Goal: Information Seeking & Learning: Learn about a topic

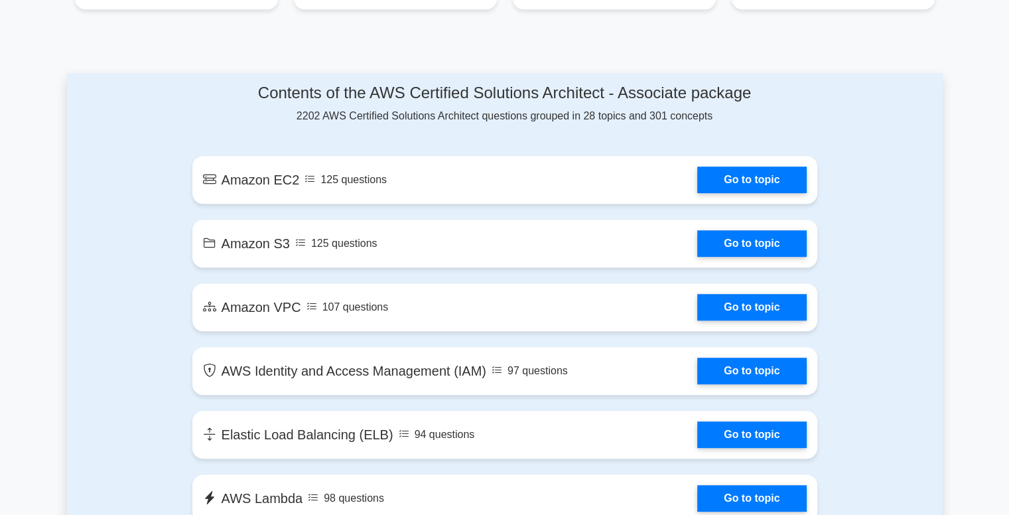
scroll to position [663, 0]
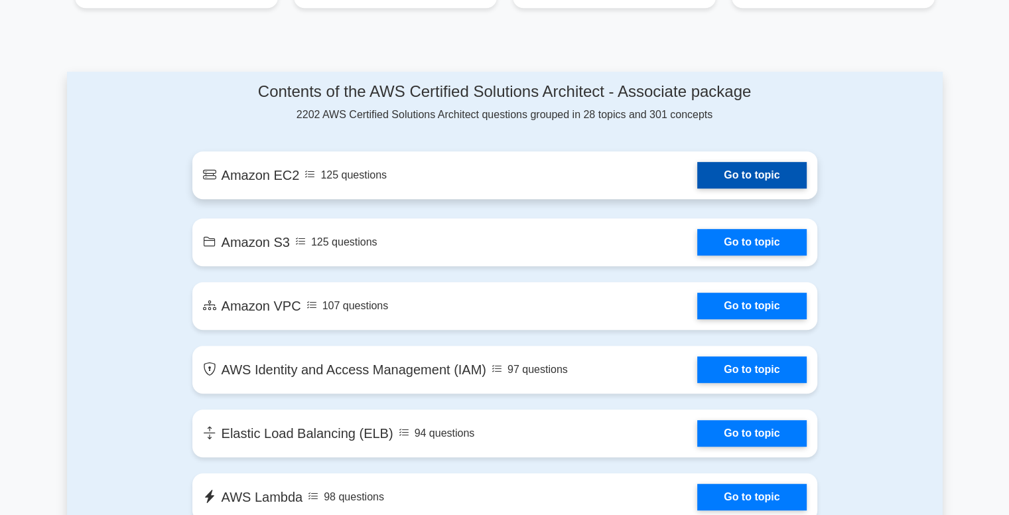
click at [750, 169] on link "Go to topic" at bounding box center [751, 175] width 109 height 27
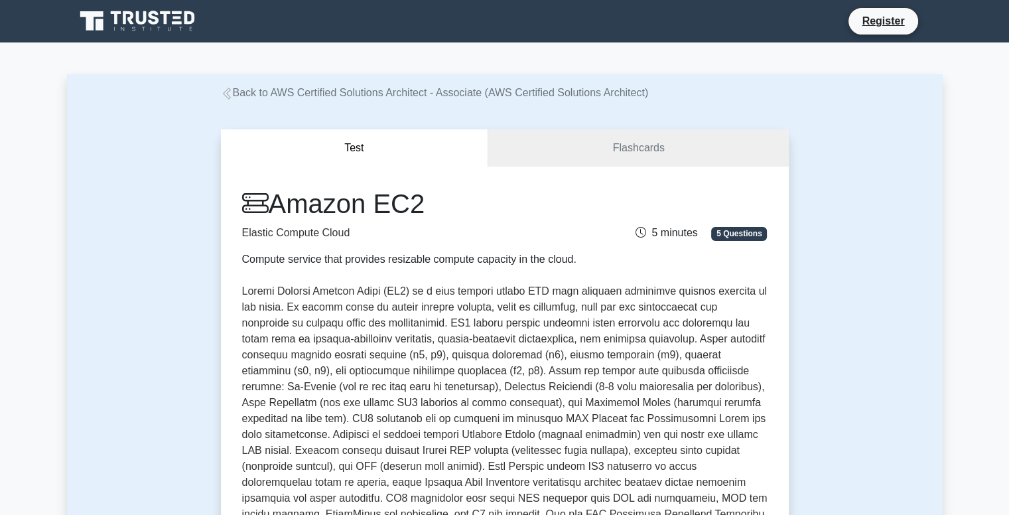
click at [480, 359] on p at bounding box center [504, 418] width 525 height 271
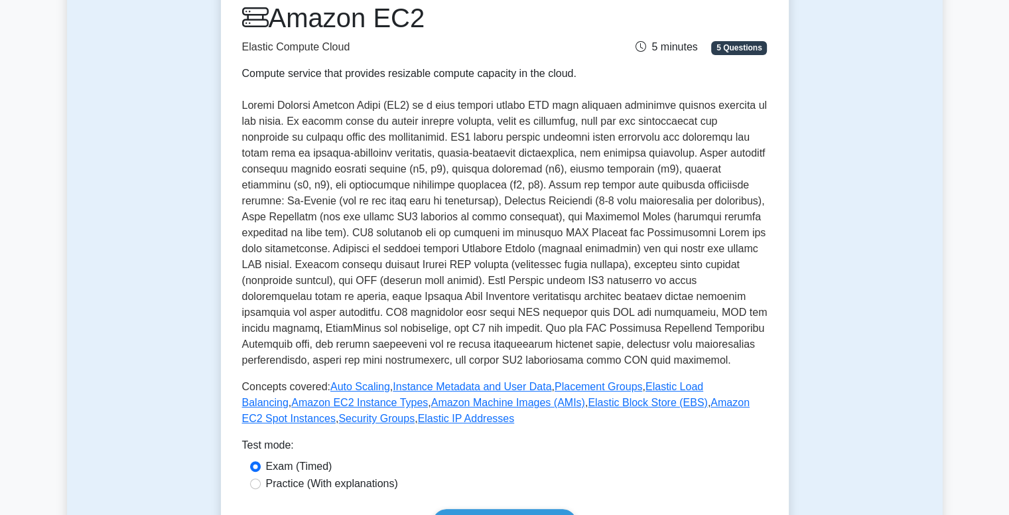
scroll to position [159, 0]
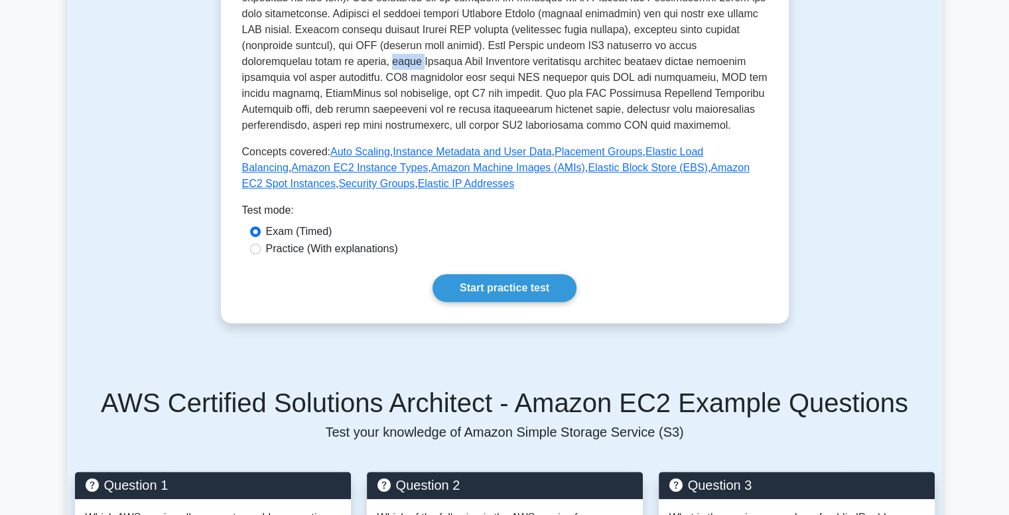
scroll to position [425, 0]
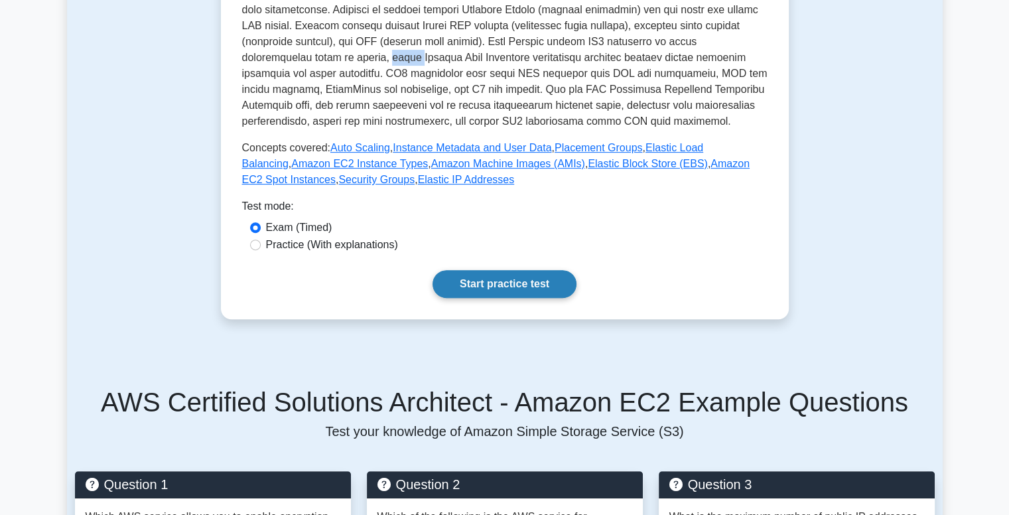
click at [535, 279] on link "Start practice test" at bounding box center [505, 284] width 144 height 28
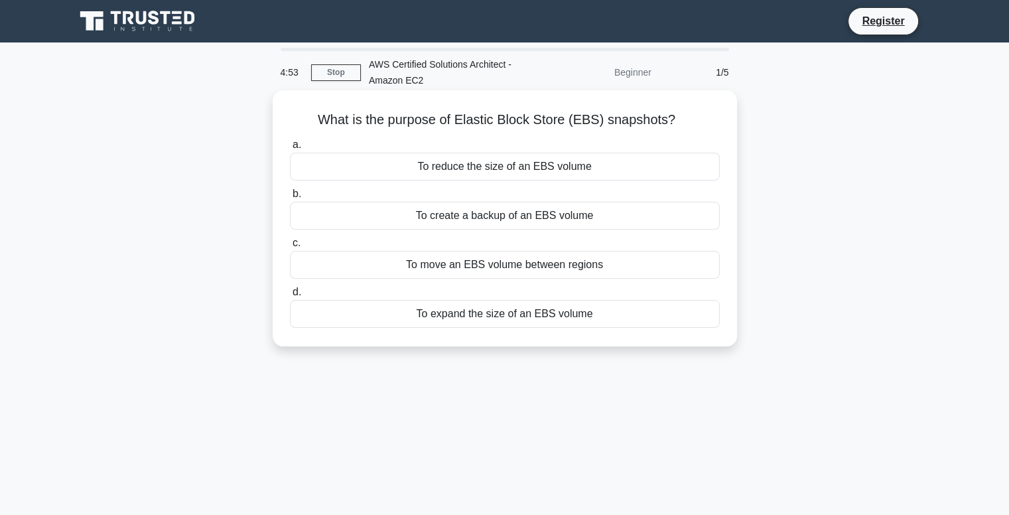
click at [592, 222] on div "To create a backup of an EBS volume" at bounding box center [505, 216] width 430 height 28
click at [290, 198] on input "b. To create a backup of an EBS volume" at bounding box center [290, 194] width 0 height 9
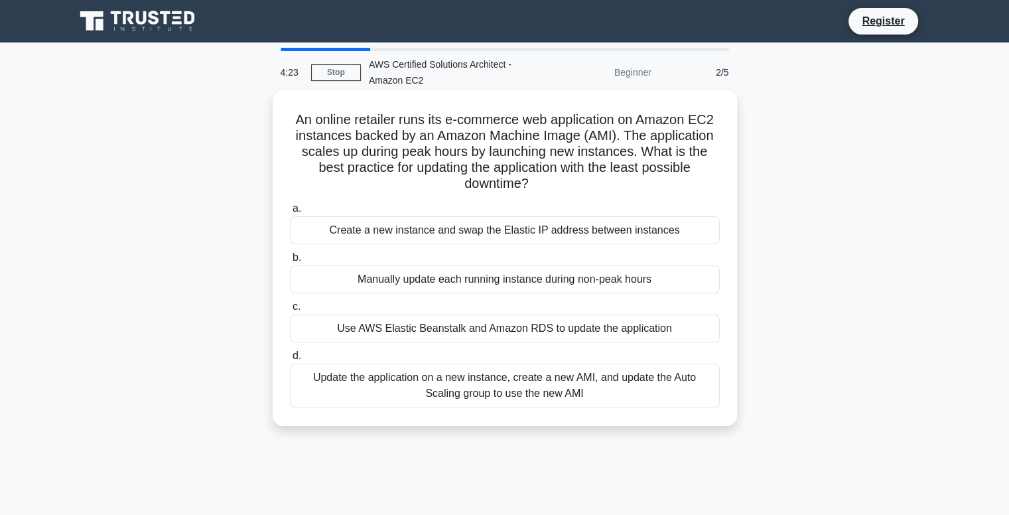
click at [538, 380] on div "Update the application on a new instance, create a new AMI, and update the Auto…" at bounding box center [505, 386] width 430 height 44
click at [290, 360] on input "d. Update the application on a new instance, create a new AMI, and update the A…" at bounding box center [290, 356] width 0 height 9
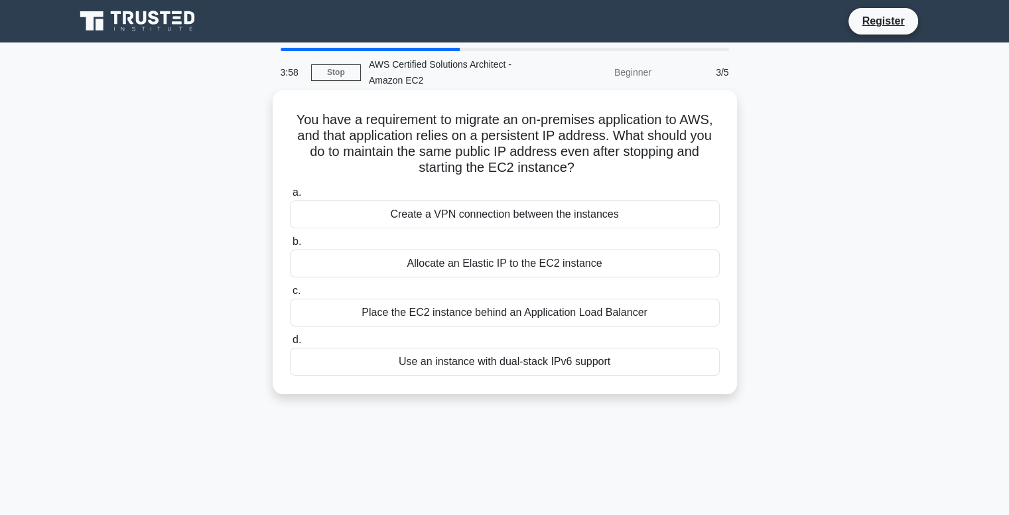
click at [544, 263] on div "Allocate an Elastic IP to the EC2 instance" at bounding box center [505, 263] width 430 height 28
click at [290, 246] on input "b. Allocate an Elastic IP to the EC2 instance" at bounding box center [290, 241] width 0 height 9
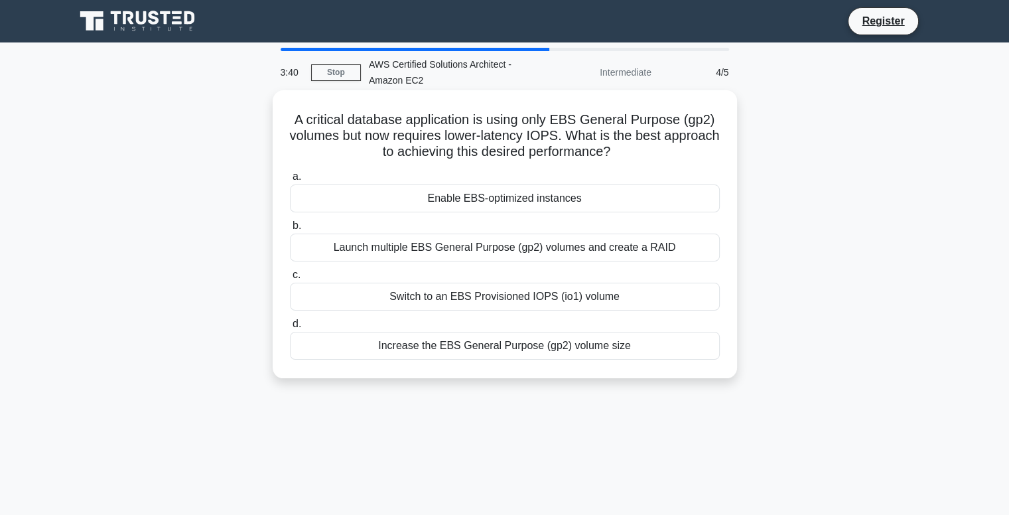
click at [637, 295] on div "Switch to an EBS Provisioned IOPS (io1) volume" at bounding box center [505, 297] width 430 height 28
click at [290, 279] on input "c. Switch to an EBS Provisioned IOPS (io1) volume" at bounding box center [290, 275] width 0 height 9
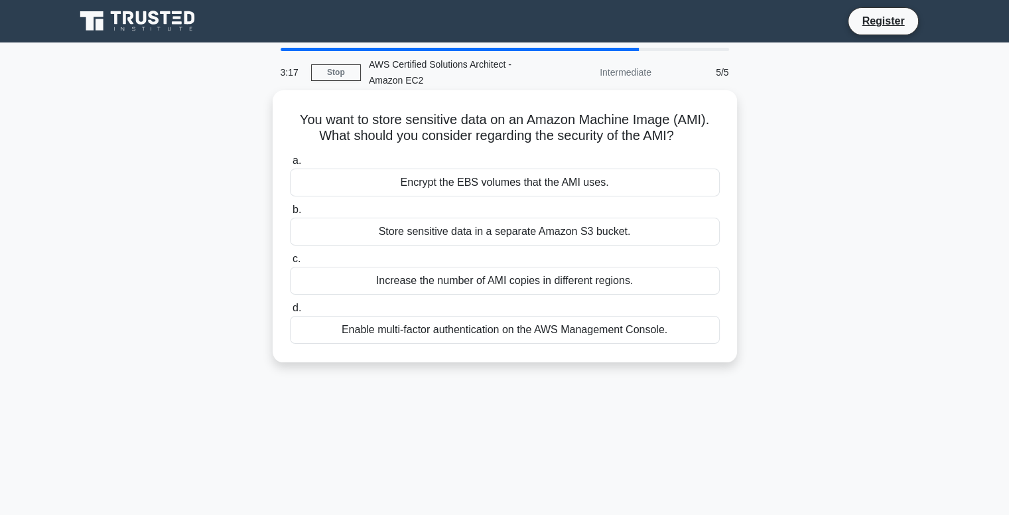
click at [624, 335] on div "Enable multi-factor authentication on the AWS Management Console." at bounding box center [505, 330] width 430 height 28
click at [290, 312] on input "d. Enable multi-factor authentication on the AWS Management Console." at bounding box center [290, 308] width 0 height 9
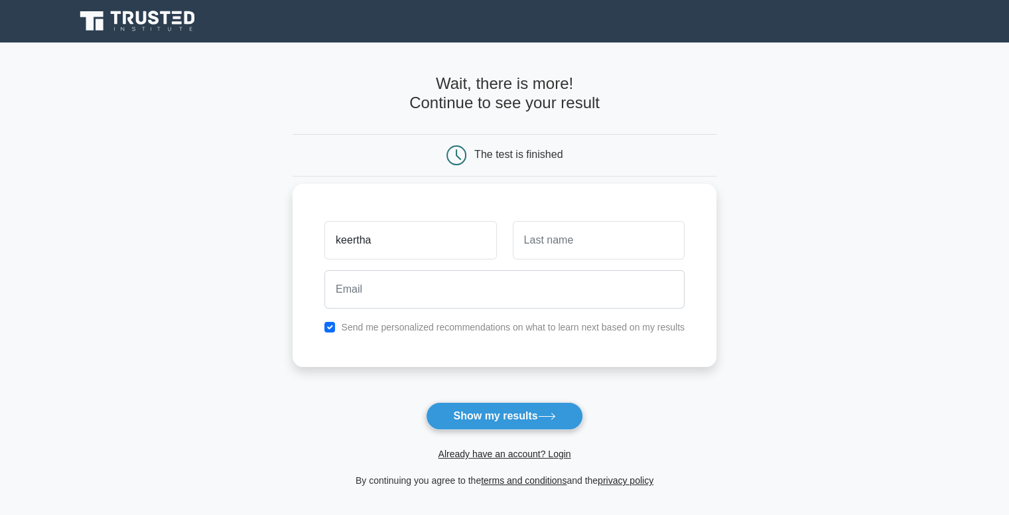
type input "keertha"
click at [598, 237] on input "text" at bounding box center [599, 240] width 172 height 38
type input "boppudi"
click at [487, 312] on div at bounding box center [504, 289] width 376 height 49
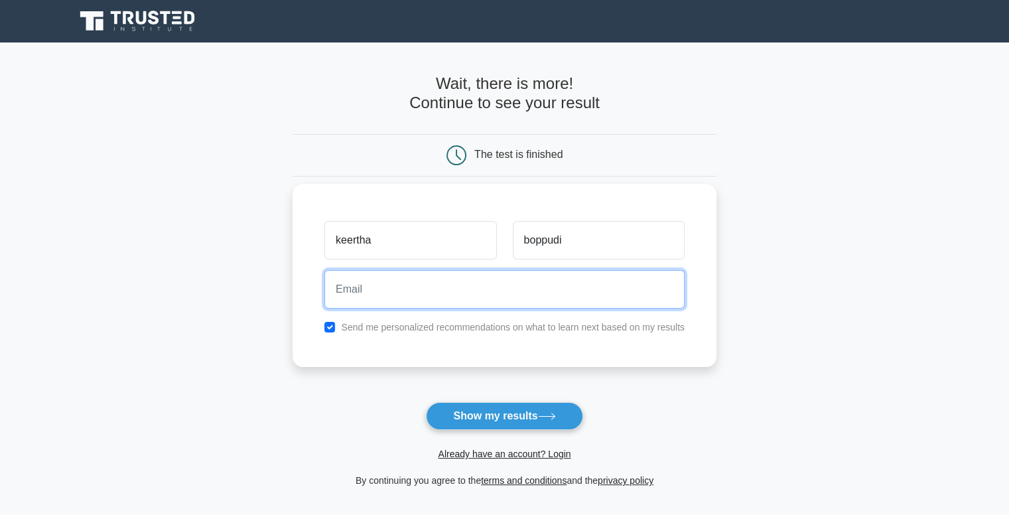
click at [452, 287] on input "email" at bounding box center [504, 289] width 360 height 38
type input "[EMAIL_ADDRESS][DOMAIN_NAME]"
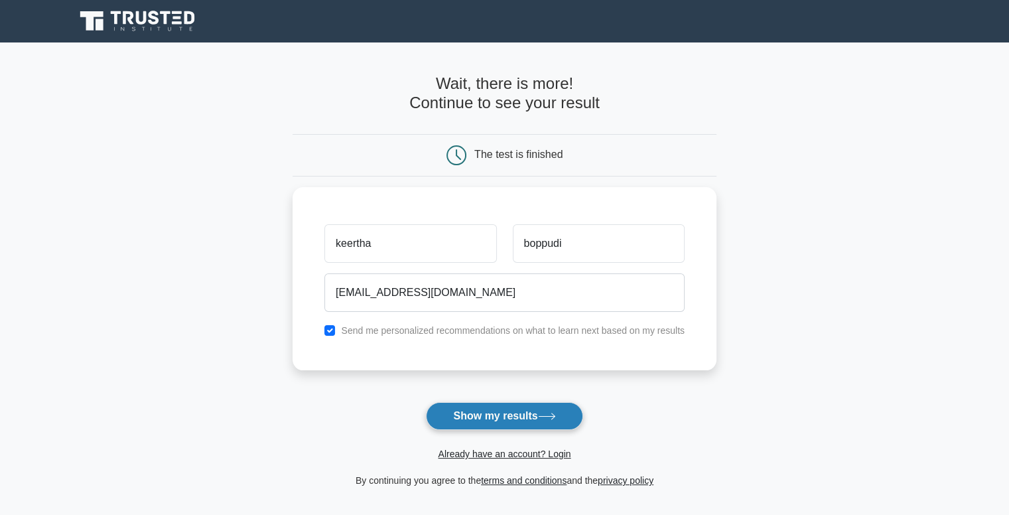
click at [509, 423] on button "Show my results" at bounding box center [504, 416] width 157 height 28
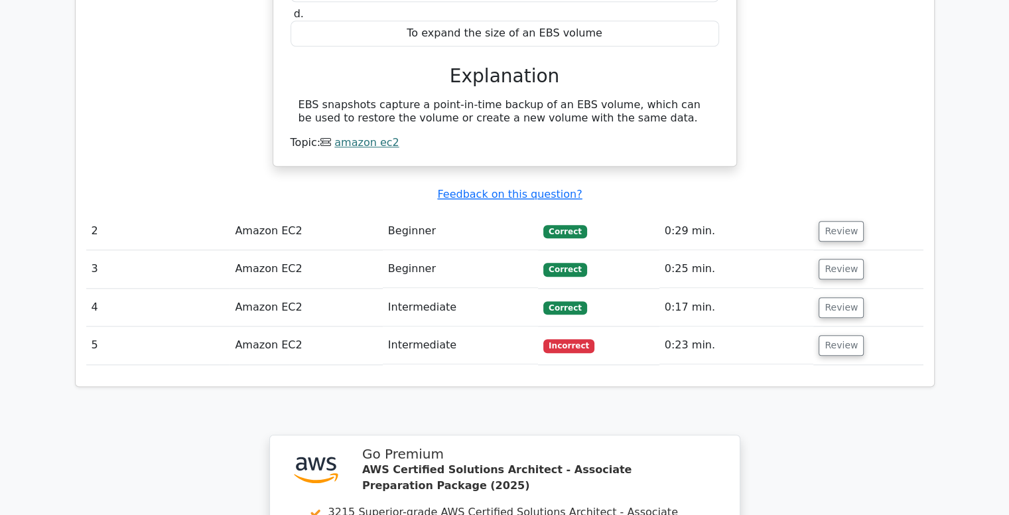
scroll to position [1282, 0]
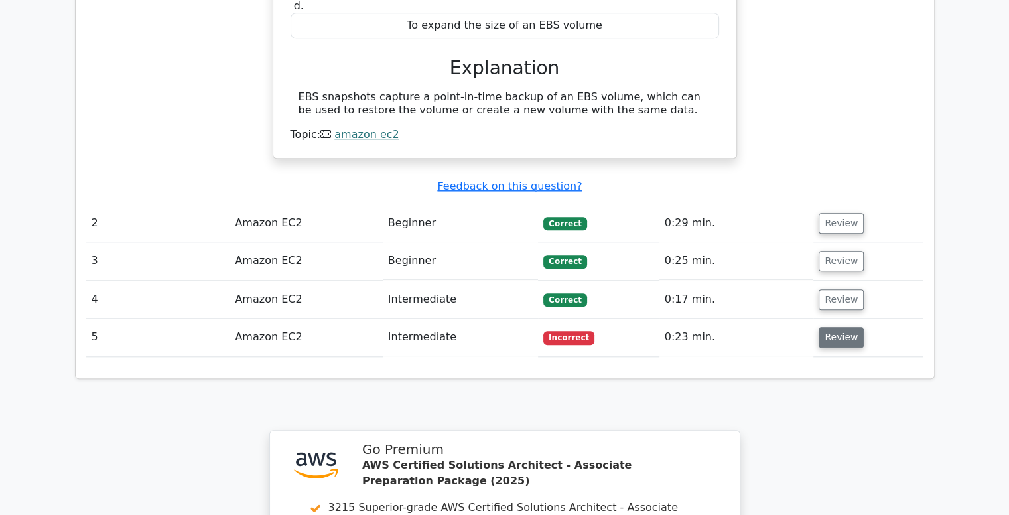
click at [844, 327] on button "Review" at bounding box center [841, 337] width 45 height 21
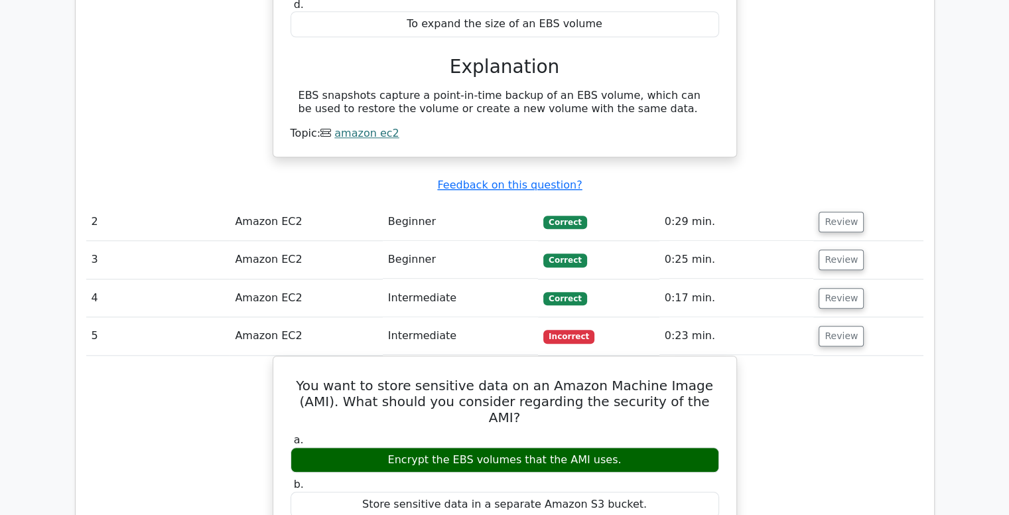
scroll to position [1229, 0]
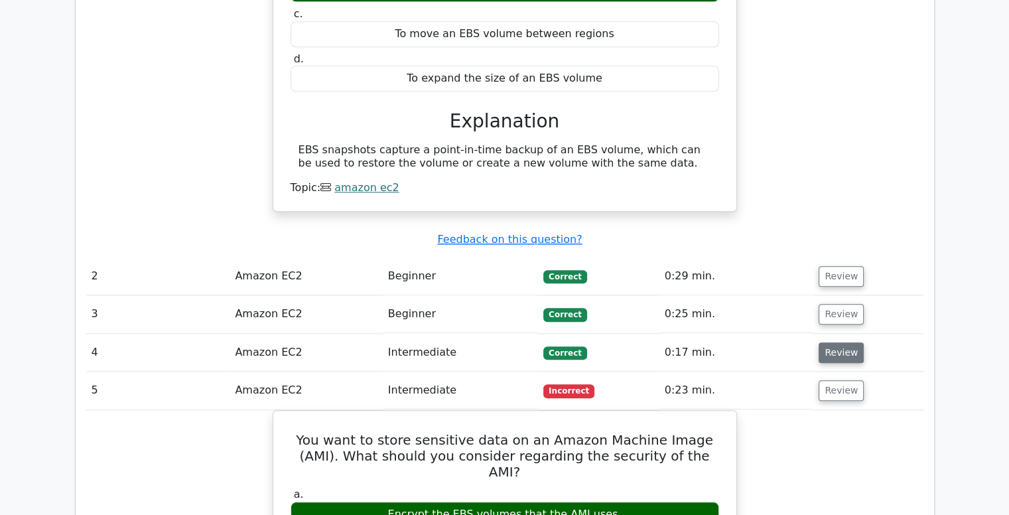
click at [836, 342] on button "Review" at bounding box center [841, 352] width 45 height 21
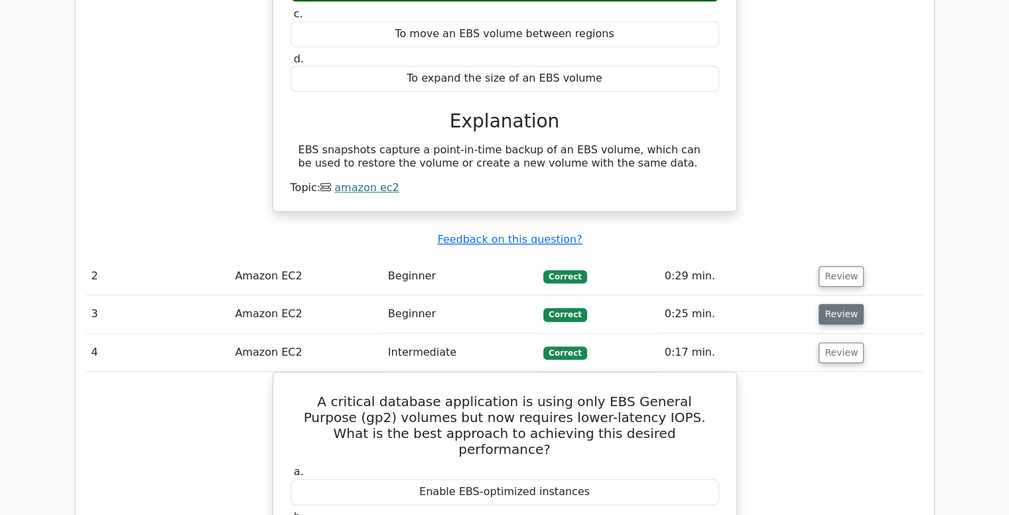
click at [844, 304] on button "Review" at bounding box center [841, 314] width 45 height 21
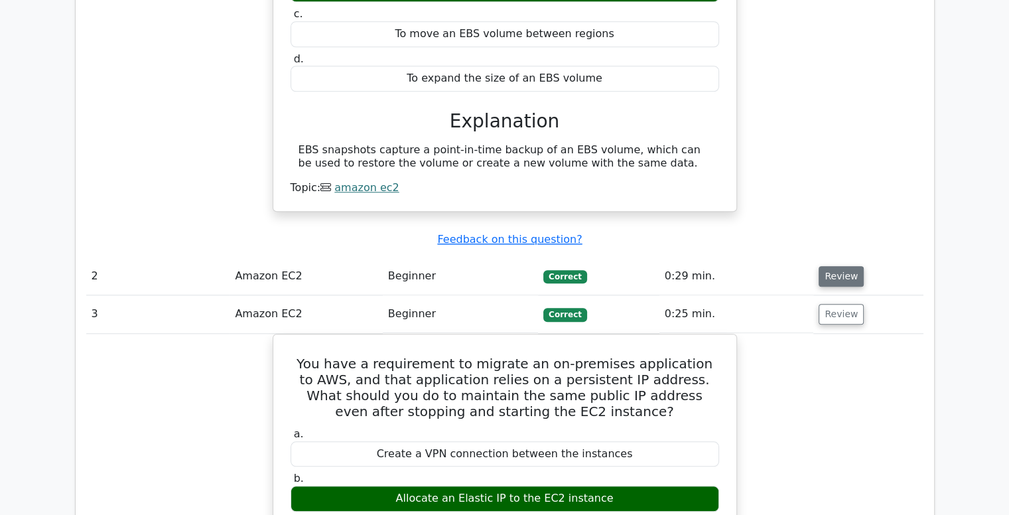
click at [841, 266] on button "Review" at bounding box center [841, 276] width 45 height 21
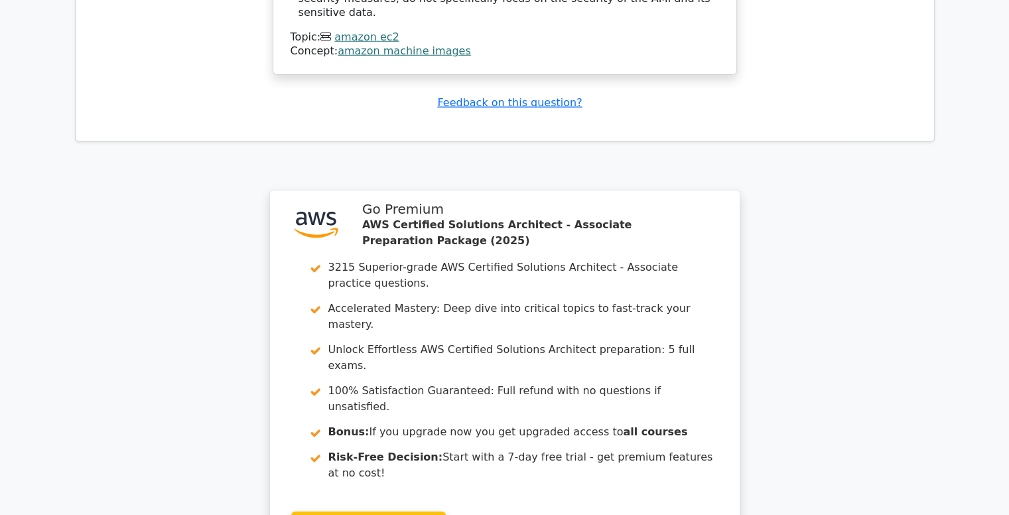
scroll to position [3660, 0]
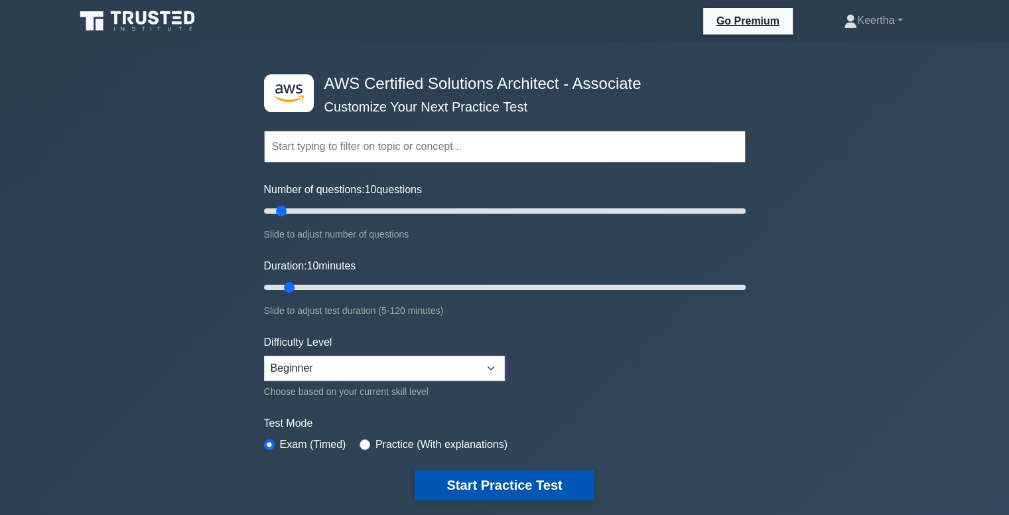
click at [539, 492] on button "Start Practice Test" at bounding box center [504, 485] width 179 height 31
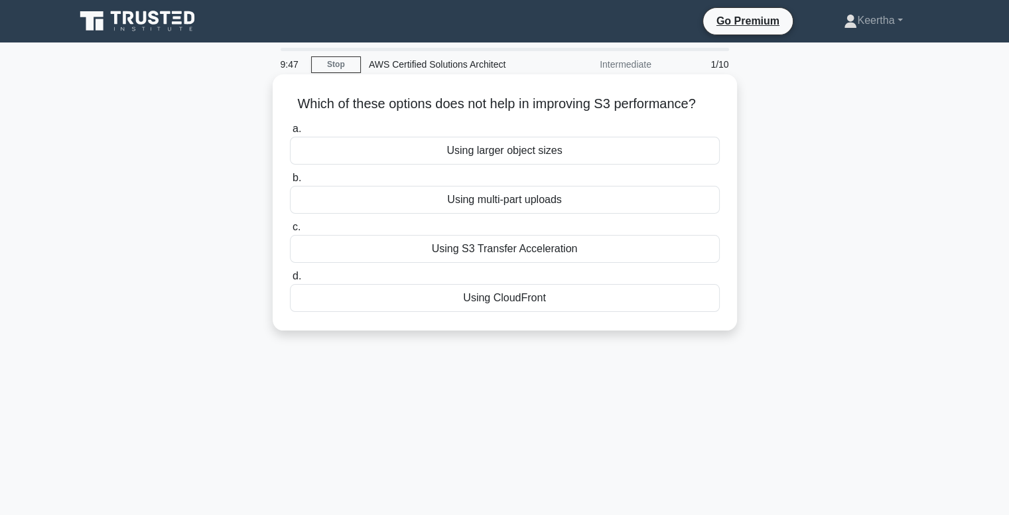
click at [608, 149] on div "Using larger object sizes" at bounding box center [505, 151] width 430 height 28
click at [290, 133] on input "a. Using larger object sizes" at bounding box center [290, 129] width 0 height 9
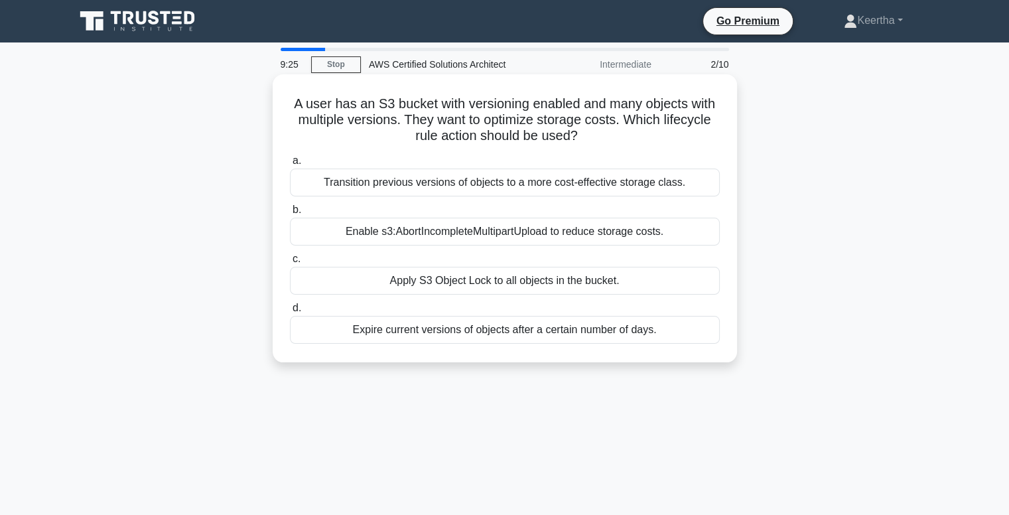
click at [525, 331] on div "Expire current versions of objects after a certain number of days." at bounding box center [505, 330] width 430 height 28
click at [290, 312] on input "d. Expire current versions of objects after a certain number of days." at bounding box center [290, 308] width 0 height 9
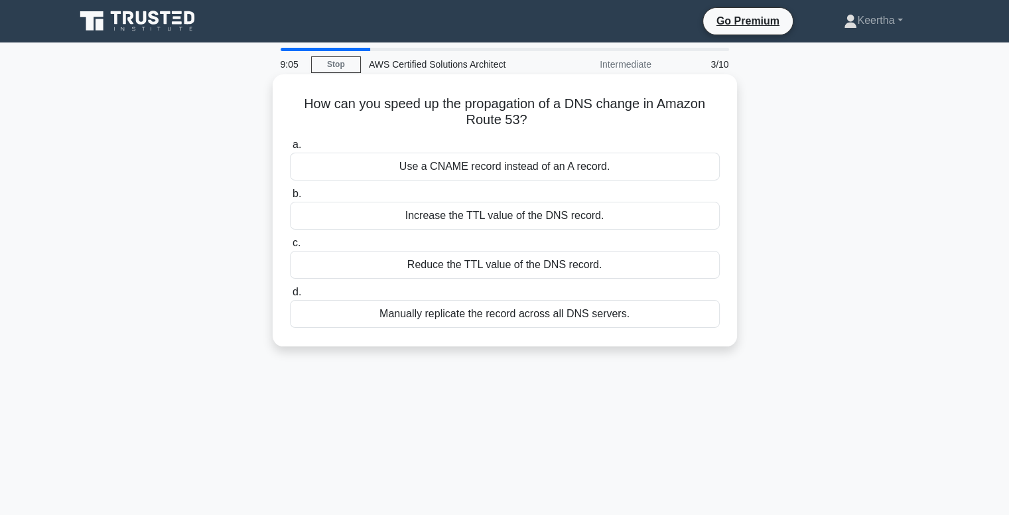
click at [544, 267] on div "Reduce the TTL value of the DNS record." at bounding box center [505, 265] width 430 height 28
click at [290, 247] on input "c. Reduce the TTL value of the DNS record." at bounding box center [290, 243] width 0 height 9
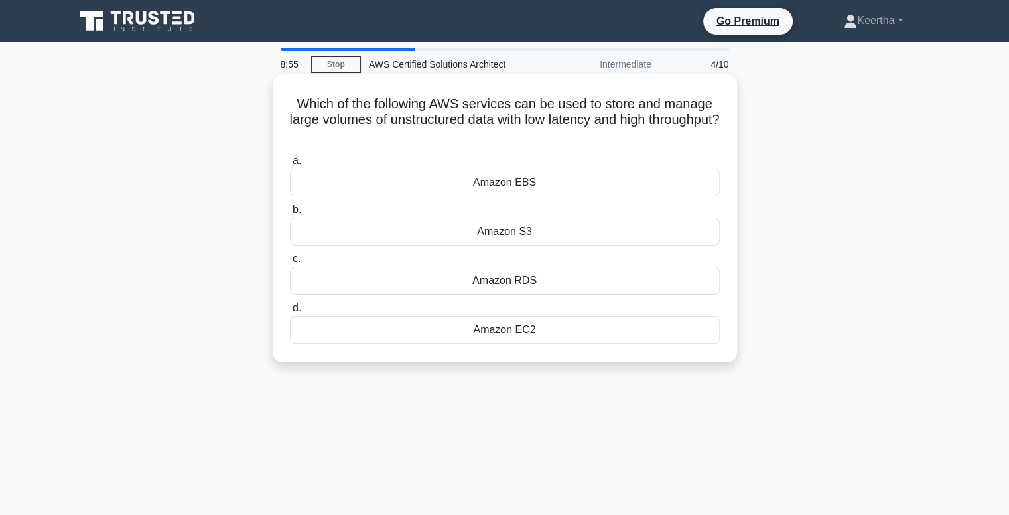
click at [558, 187] on div "Amazon EBS" at bounding box center [505, 182] width 430 height 28
click at [290, 165] on input "a. Amazon EBS" at bounding box center [290, 161] width 0 height 9
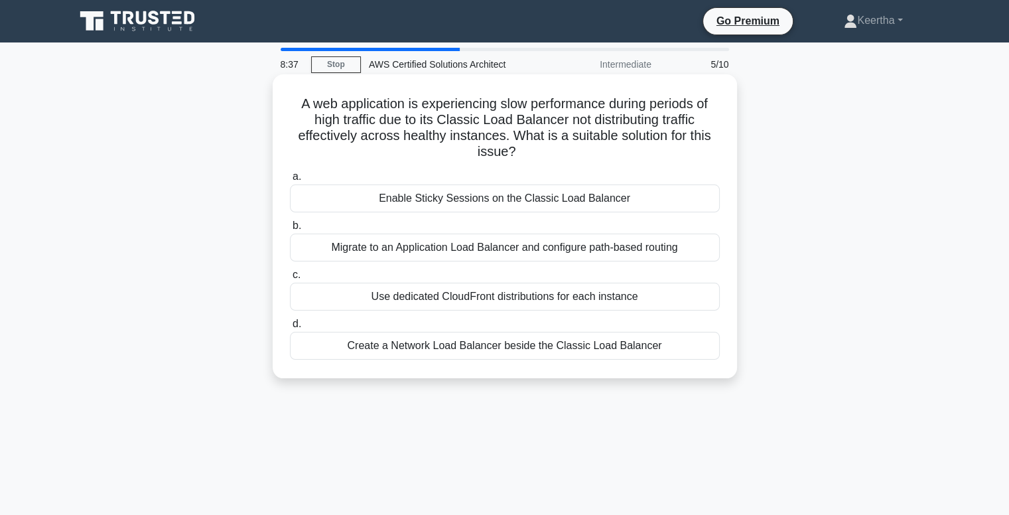
click at [603, 253] on div "Migrate to an Application Load Balancer and configure path-based routing" at bounding box center [505, 248] width 430 height 28
click at [290, 230] on input "b. Migrate to an Application Load Balancer and configure path-based routing" at bounding box center [290, 226] width 0 height 9
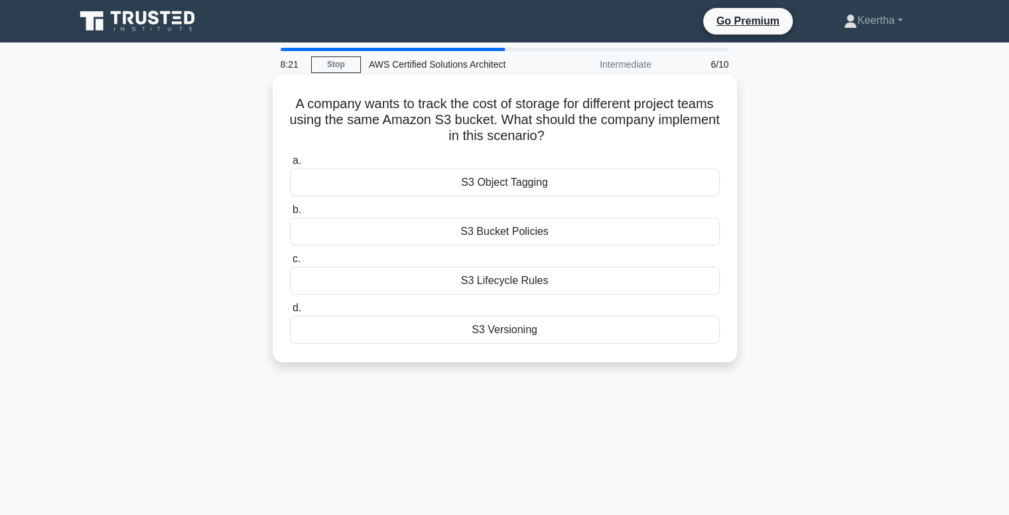
click at [605, 330] on div "S3 Versioning" at bounding box center [505, 330] width 430 height 28
click at [290, 312] on input "d. S3 Versioning" at bounding box center [290, 308] width 0 height 9
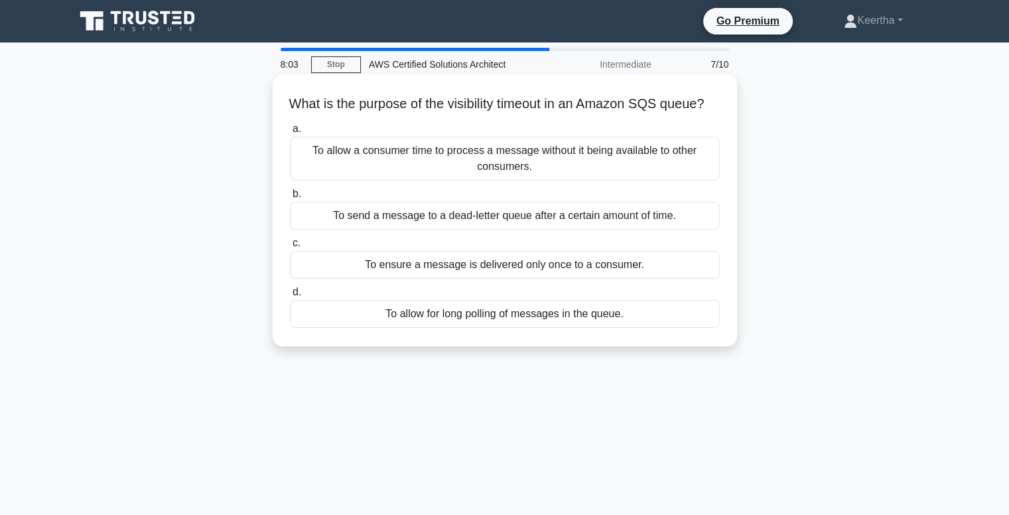
click at [632, 168] on div "To allow a consumer time to process a message without it being available to oth…" at bounding box center [505, 159] width 430 height 44
click at [290, 133] on input "a. To allow a consumer time to process a message without it being available to …" at bounding box center [290, 129] width 0 height 9
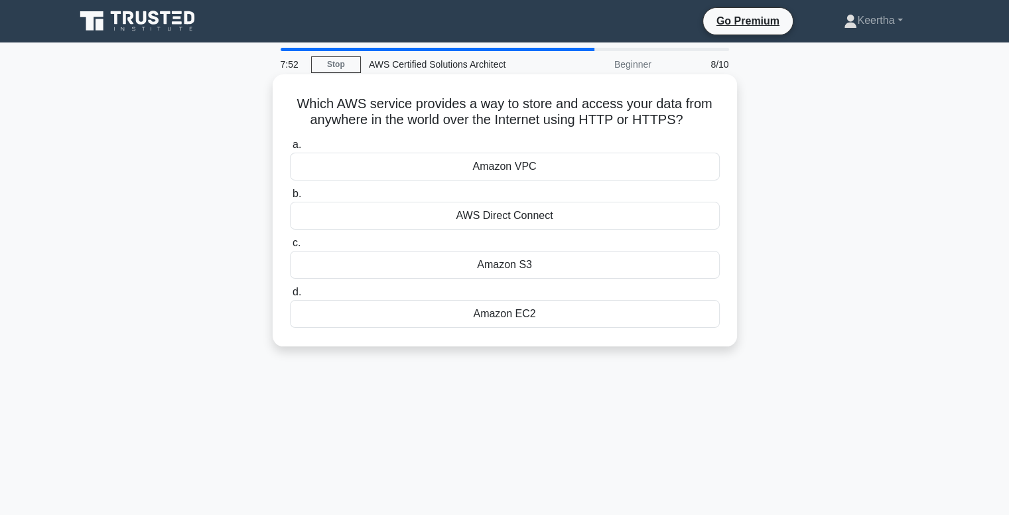
click at [604, 167] on div "Amazon VPC" at bounding box center [505, 167] width 430 height 28
click at [290, 149] on input "a. Amazon VPC" at bounding box center [290, 145] width 0 height 9
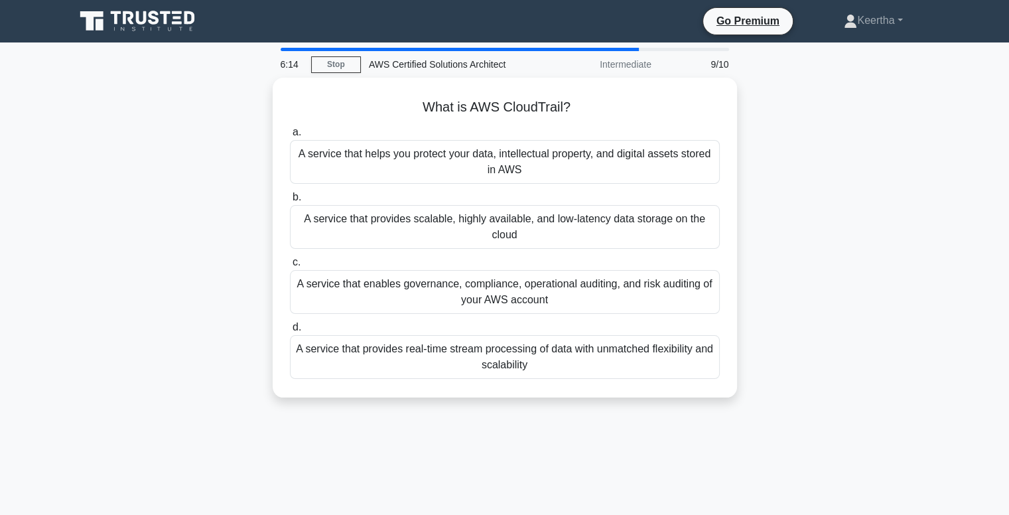
click at [844, 301] on div "What is AWS CloudTrail? .spinner_0XTQ{transform-origin:center;animation:spinner…" at bounding box center [505, 246] width 876 height 336
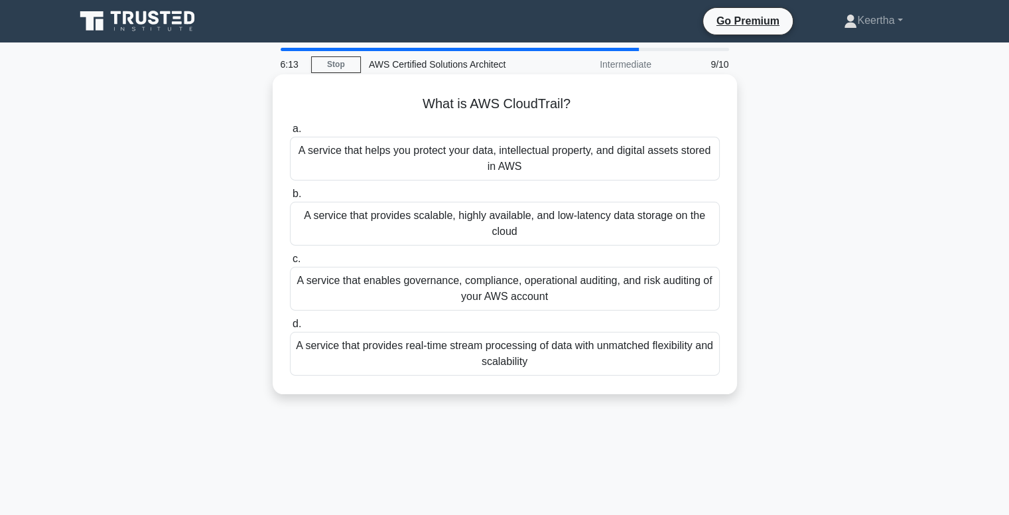
click at [674, 173] on div "A service that helps you protect your data, intellectual property, and digital …" at bounding box center [505, 159] width 430 height 44
click at [290, 133] on input "a. A service that helps you protect your data, intellectual property, and digit…" at bounding box center [290, 129] width 0 height 9
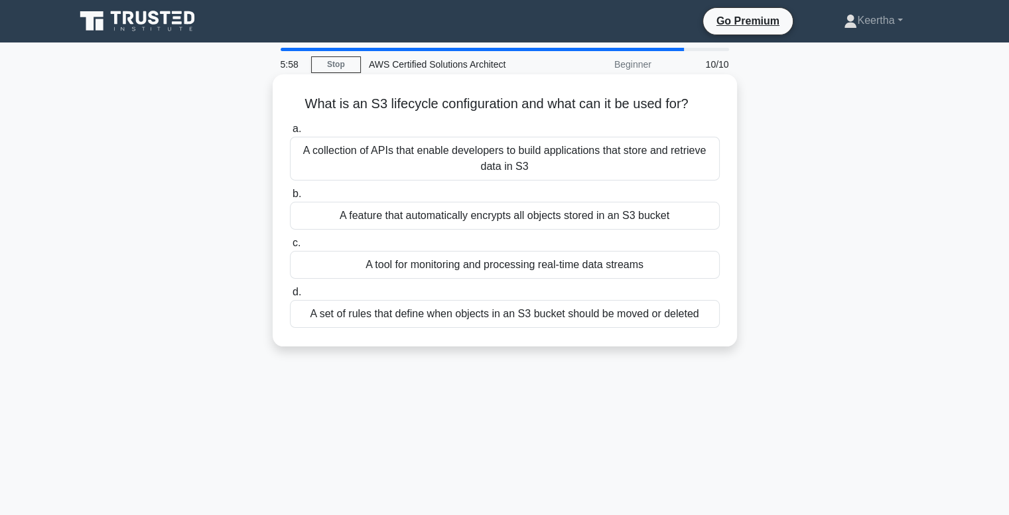
click at [578, 226] on div "A feature that automatically encrypts all objects stored in an S3 bucket" at bounding box center [505, 216] width 430 height 28
click at [290, 198] on input "b. A feature that automatically encrypts all objects stored in an S3 bucket" at bounding box center [290, 194] width 0 height 9
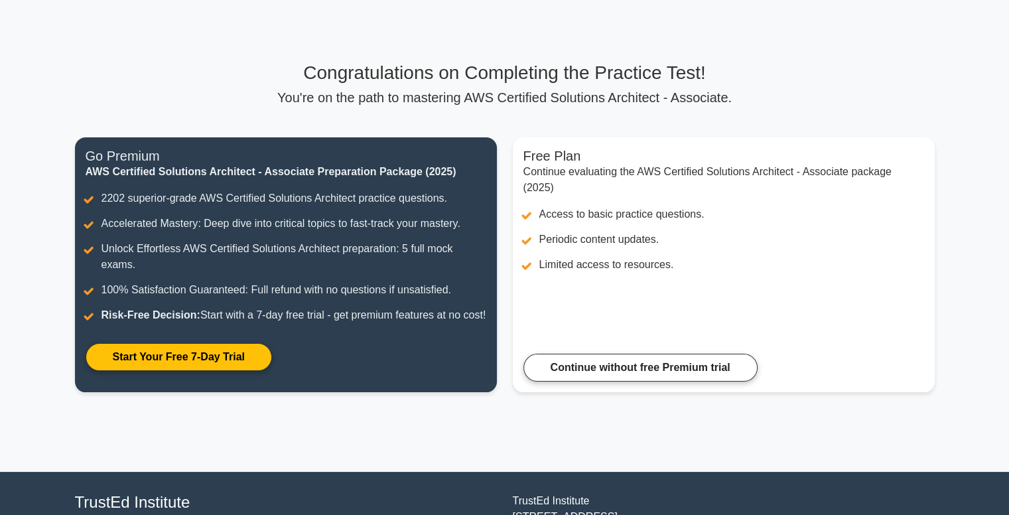
scroll to position [56, 0]
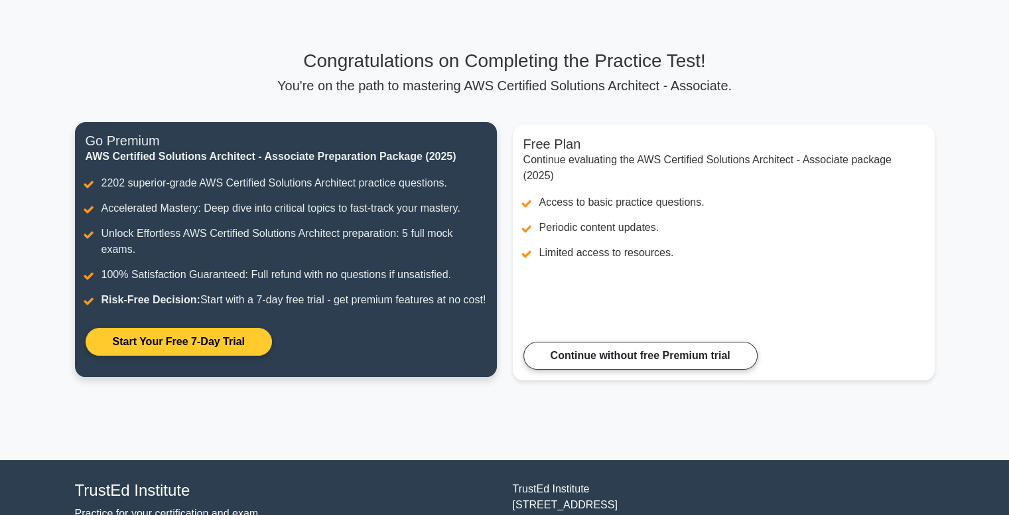
click at [212, 356] on link "Start Your Free 7-Day Trial" at bounding box center [179, 342] width 186 height 28
